Goal: Entertainment & Leisure: Consume media (video, audio)

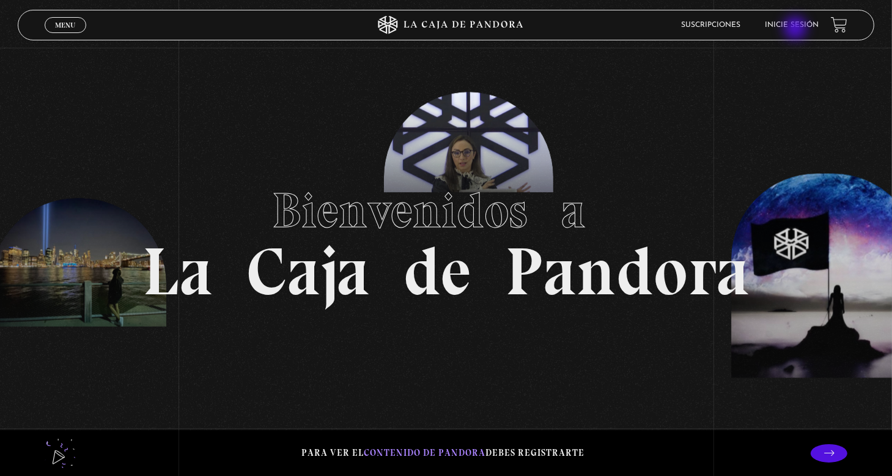
click at [797, 29] on li "Inicie sesión" at bounding box center [792, 24] width 54 height 19
click at [797, 24] on link "Inicie sesión" at bounding box center [792, 24] width 54 height 7
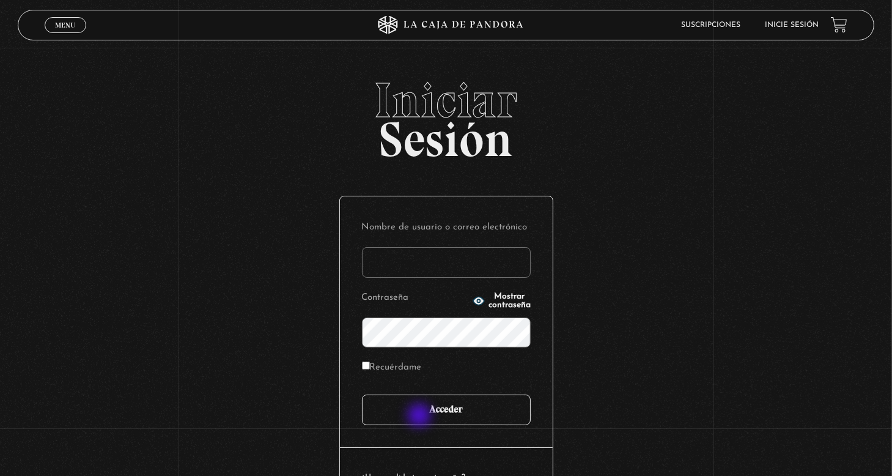
type input "nery"
click at [421, 416] on input "Acceder" at bounding box center [446, 409] width 169 height 31
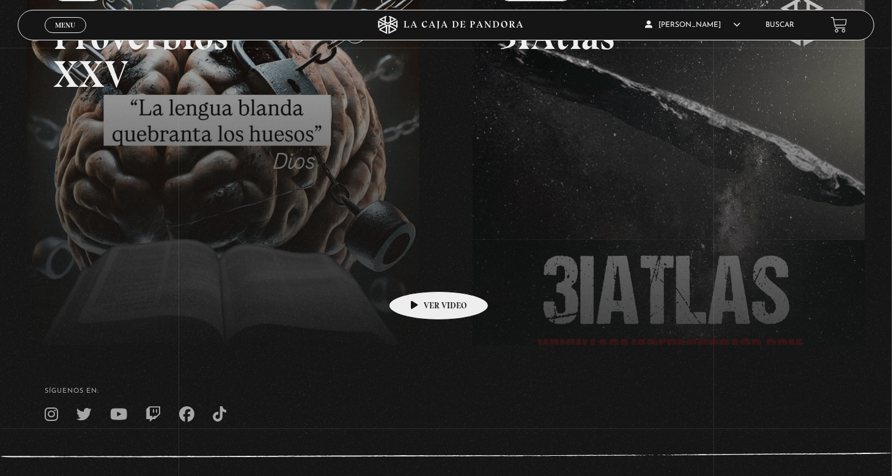
scroll to position [290, 0]
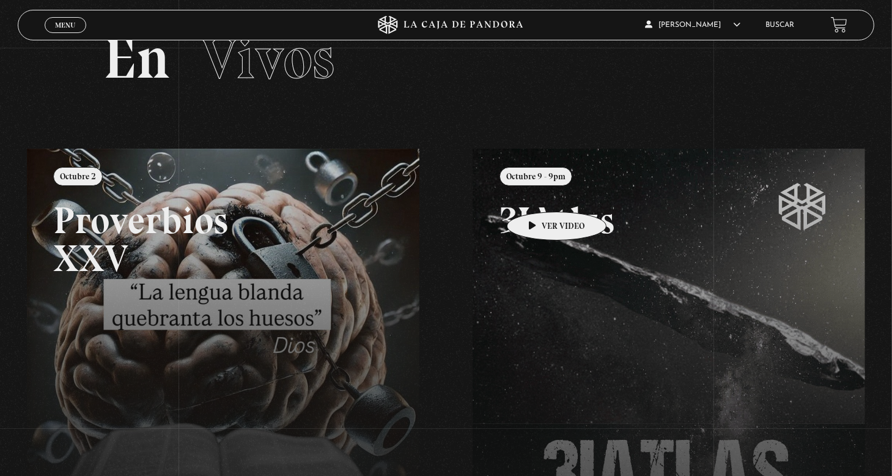
scroll to position [45, 0]
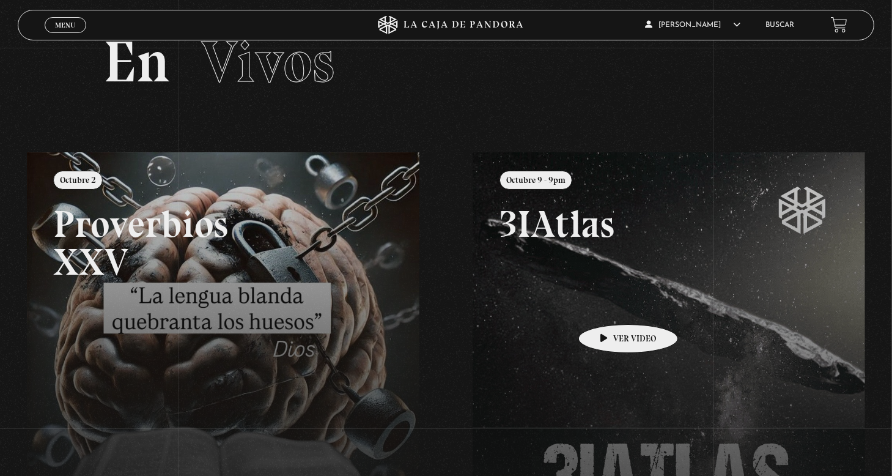
click at [75, 27] on span "Menu" at bounding box center [65, 24] width 20 height 7
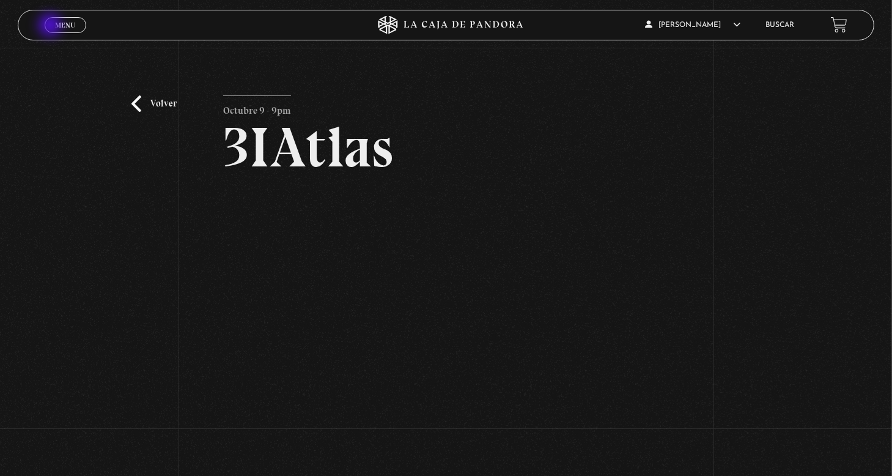
click at [51, 28] on link "Menu Cerrar" at bounding box center [66, 25] width 42 height 16
